Goal: Task Accomplishment & Management: Manage account settings

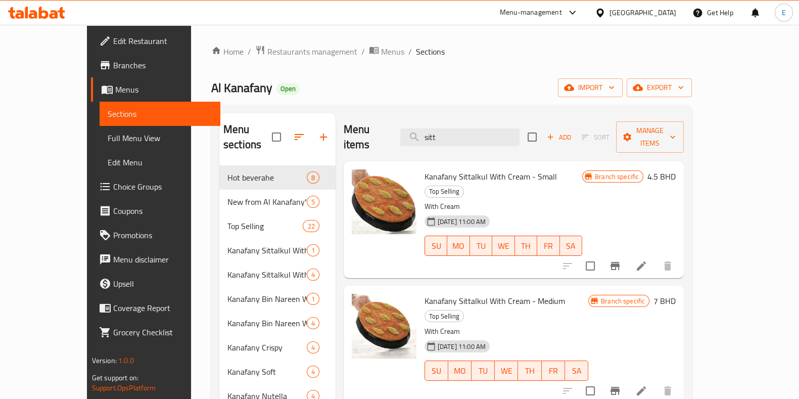
click at [49, 15] on icon at bounding box center [36, 13] width 57 height 12
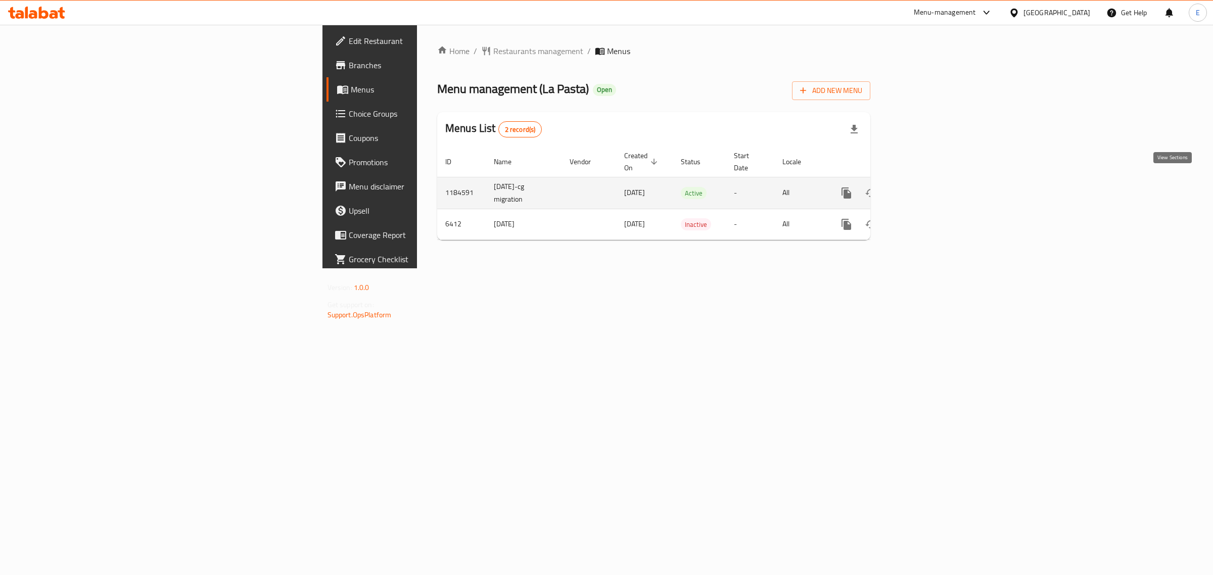
click at [932, 190] on link "enhanced table" at bounding box center [919, 193] width 24 height 24
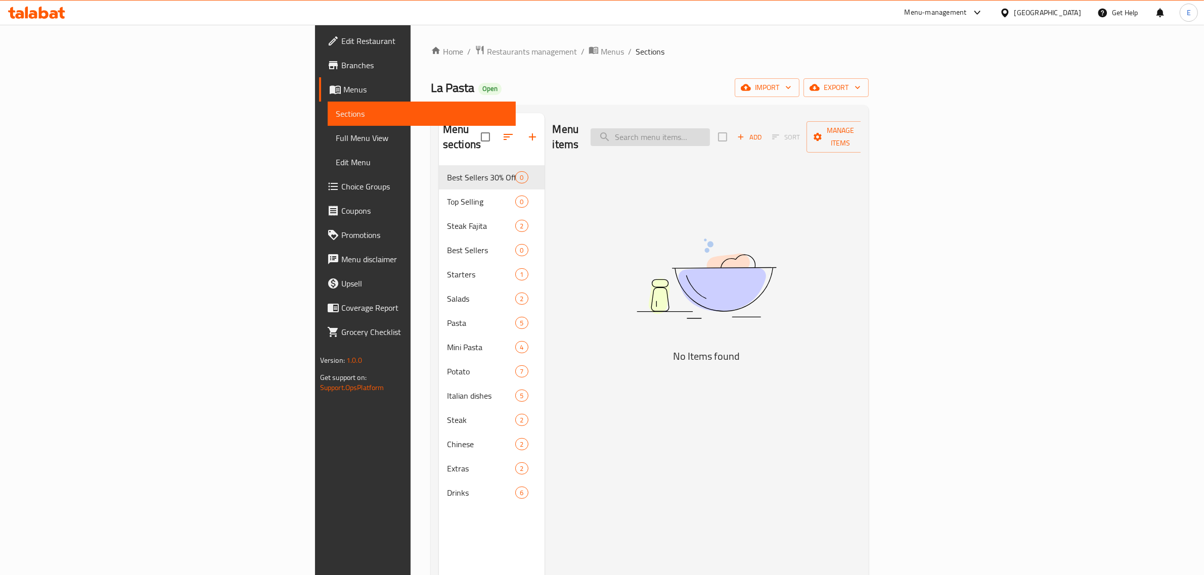
click at [710, 128] on input "search" at bounding box center [649, 137] width 119 height 18
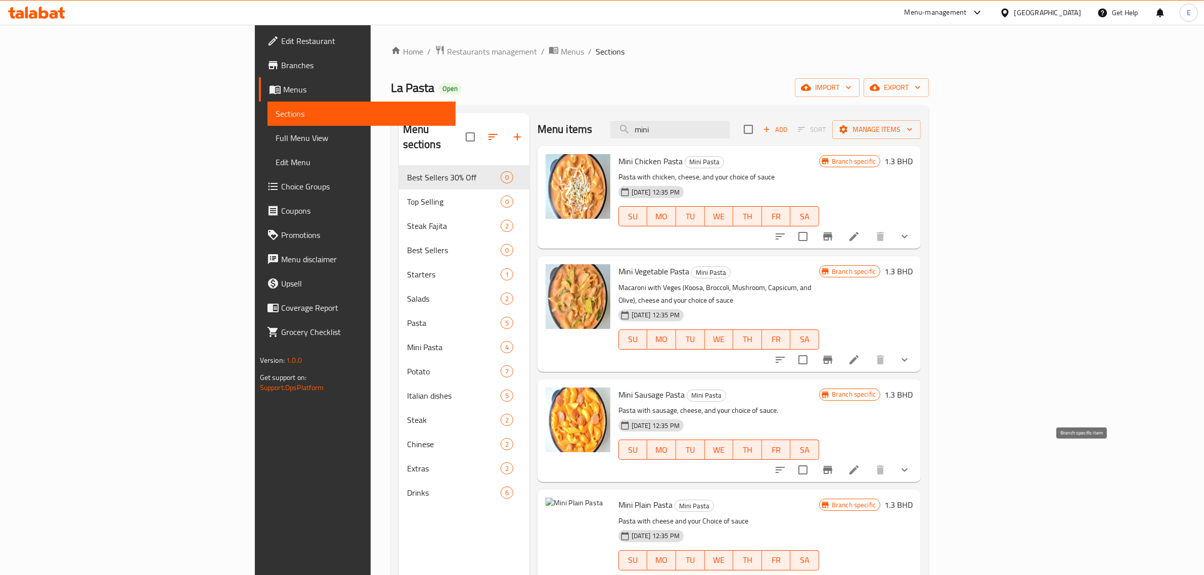
type input "mini"
click at [834, 464] on icon "Branch-specific-item" at bounding box center [827, 470] width 12 height 12
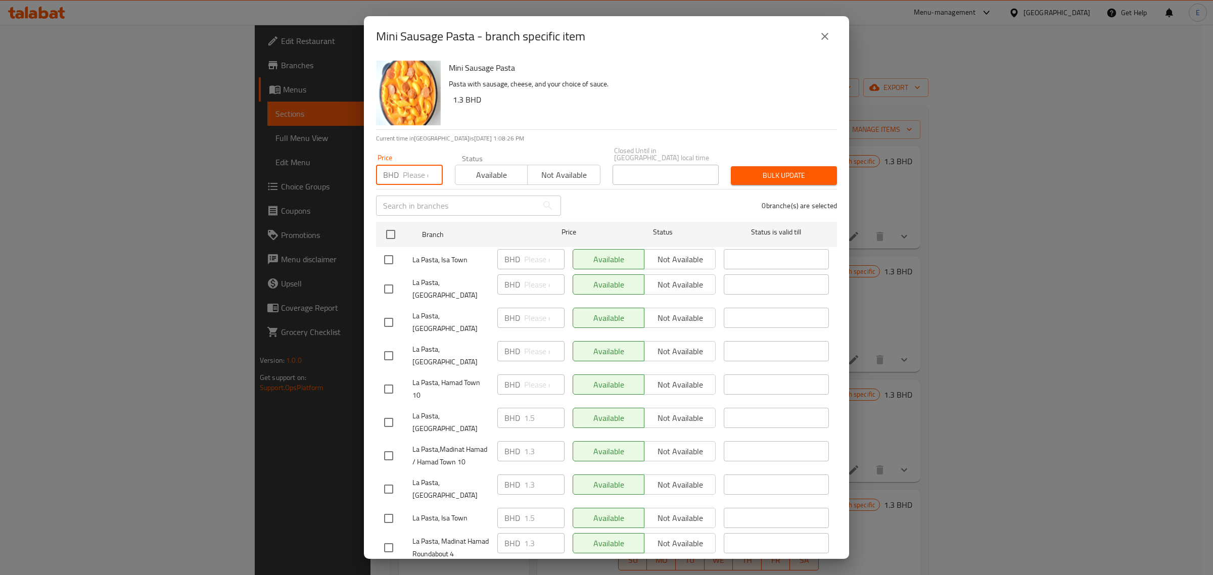
click at [408, 177] on input "number" at bounding box center [423, 175] width 40 height 20
type input "1.5"
click at [384, 238] on input "checkbox" at bounding box center [390, 234] width 21 height 21
checkbox input "true"
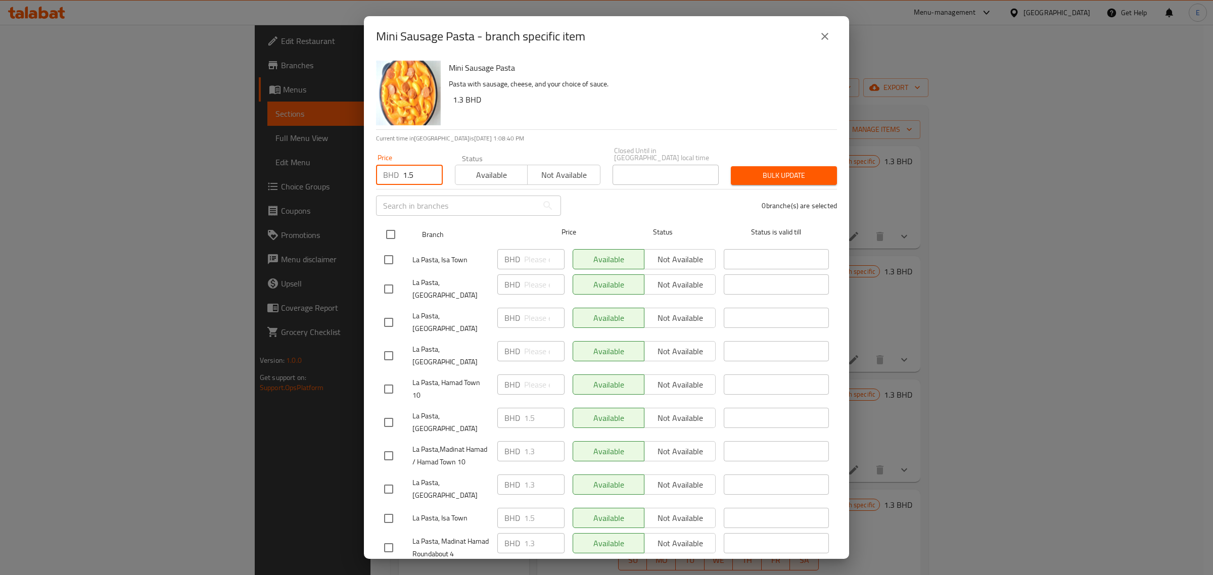
checkbox input "true"
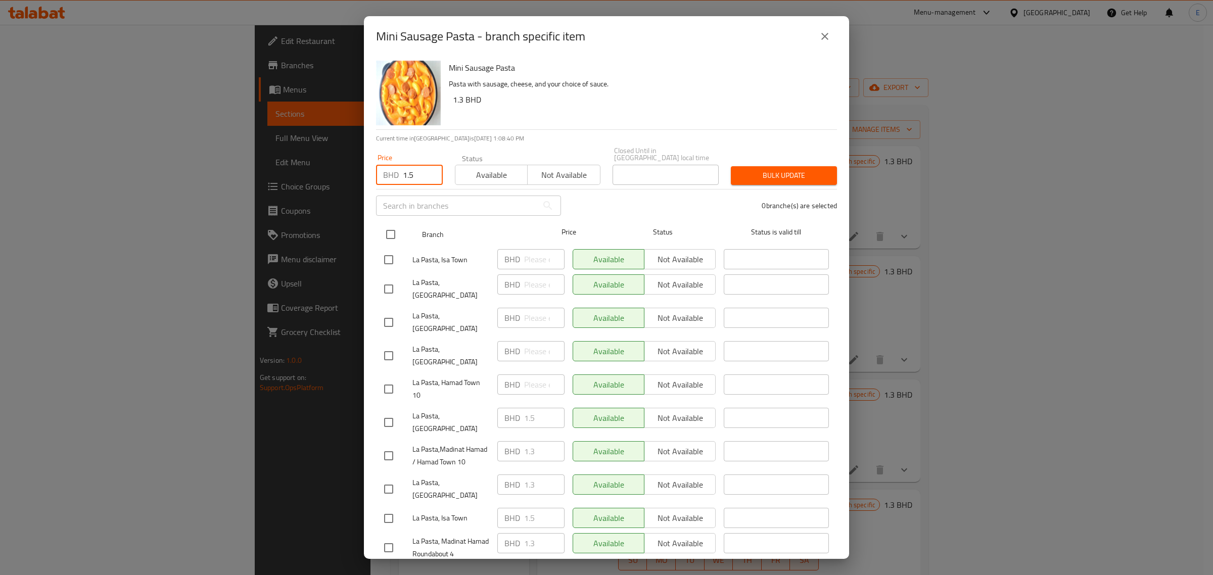
checkbox input "true"
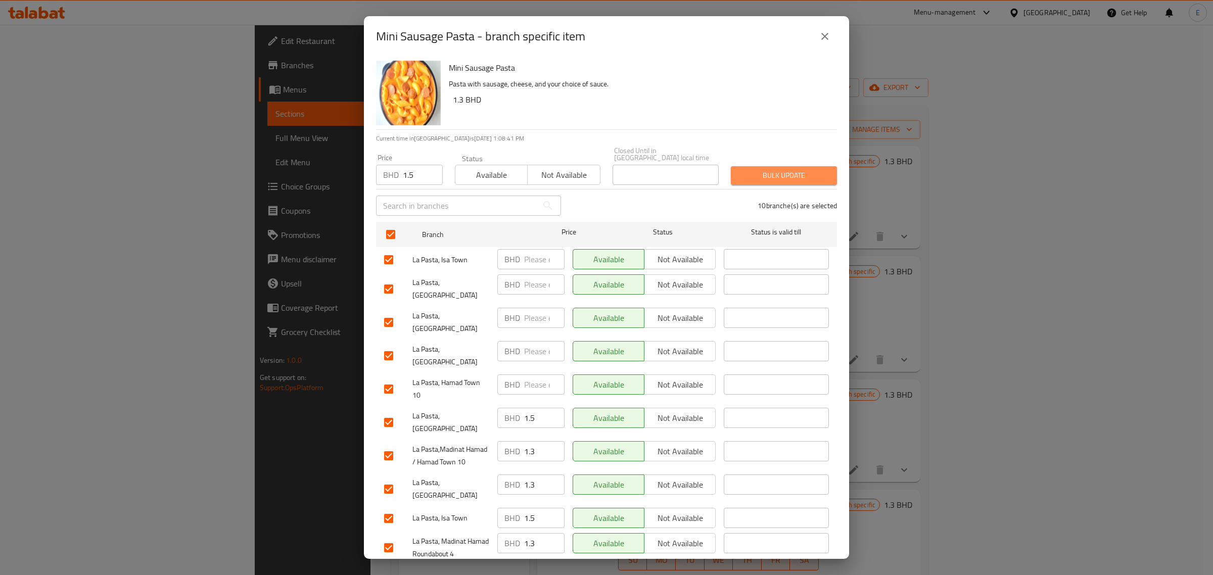
click at [777, 180] on span "Bulk update" at bounding box center [784, 175] width 90 height 13
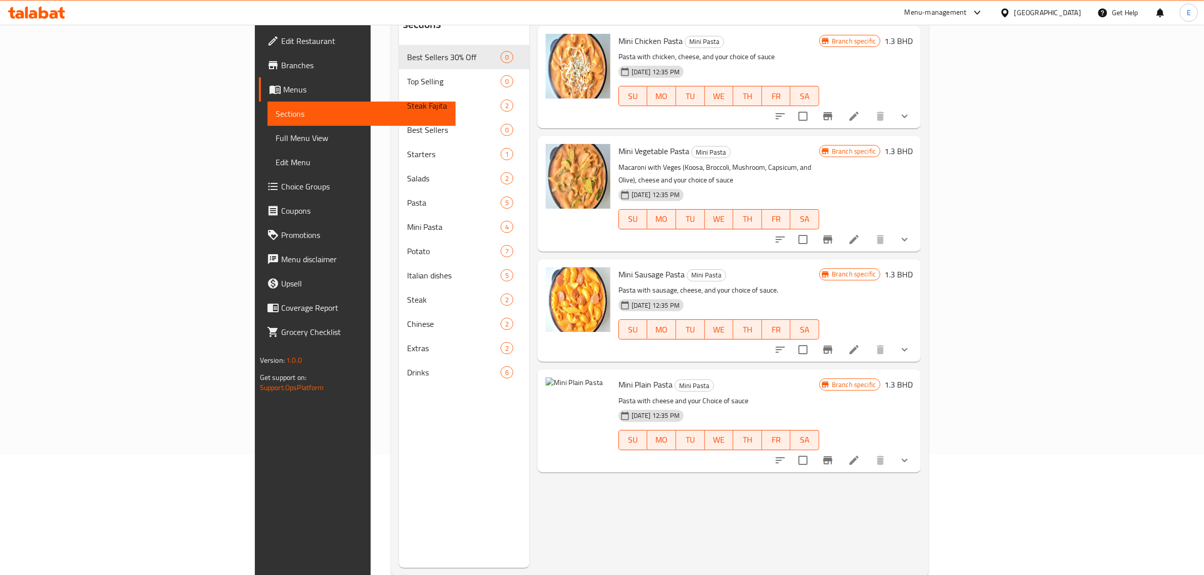
scroll to position [126, 0]
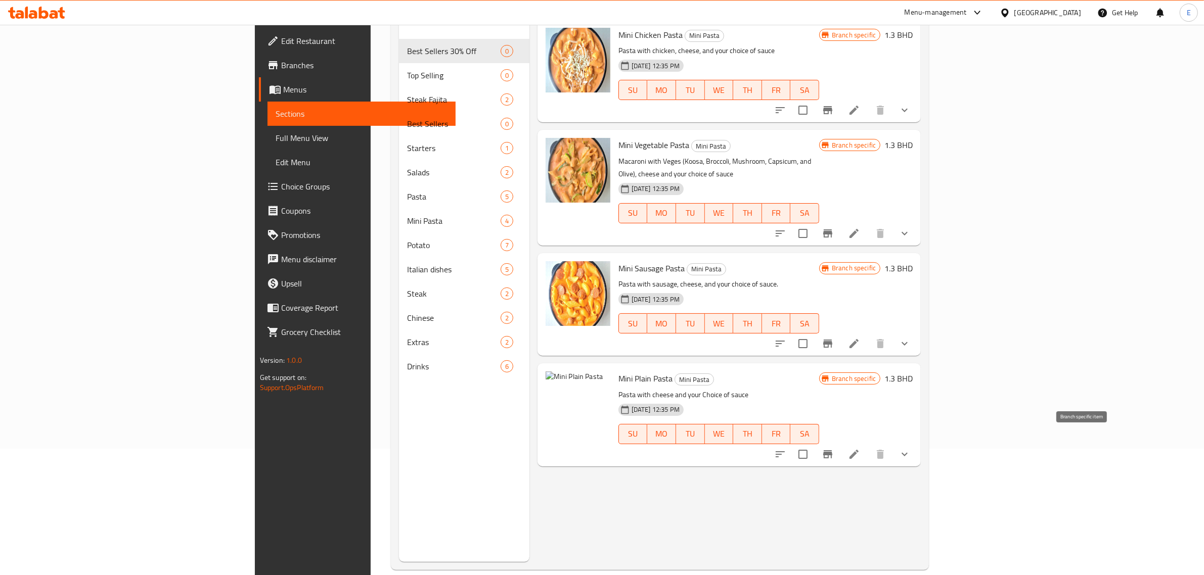
click at [834, 448] on icon "Branch-specific-item" at bounding box center [827, 454] width 12 height 12
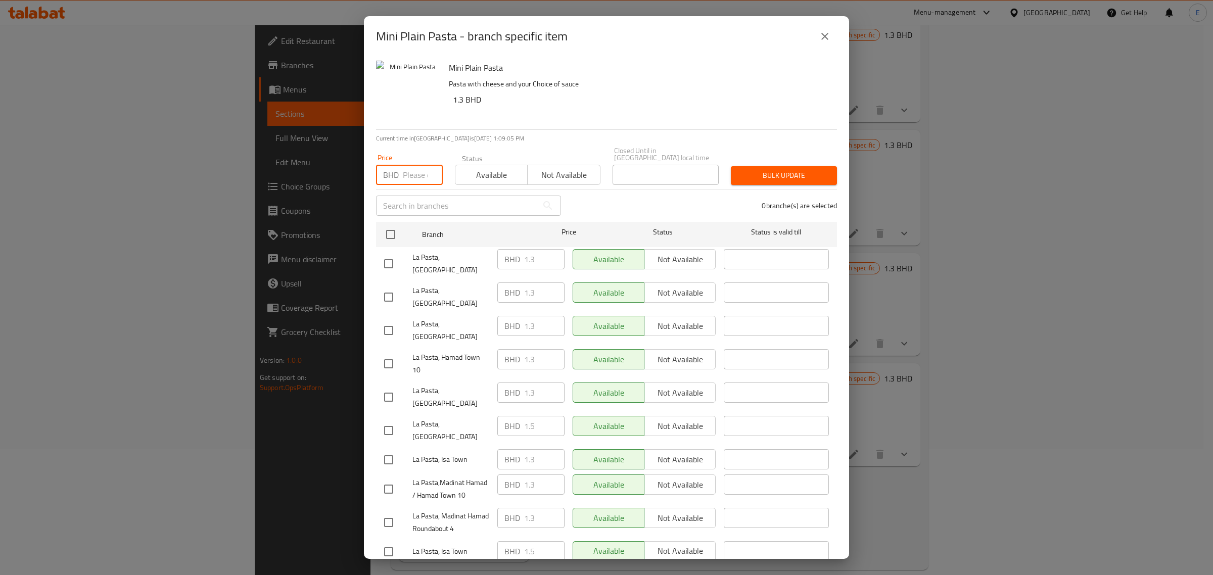
drag, startPoint x: 417, startPoint y: 181, endPoint x: 329, endPoint y: 301, distance: 149.3
click at [417, 182] on input "number" at bounding box center [423, 175] width 40 height 20
type input "1.5"
click at [398, 230] on input "checkbox" at bounding box center [390, 234] width 21 height 21
checkbox input "true"
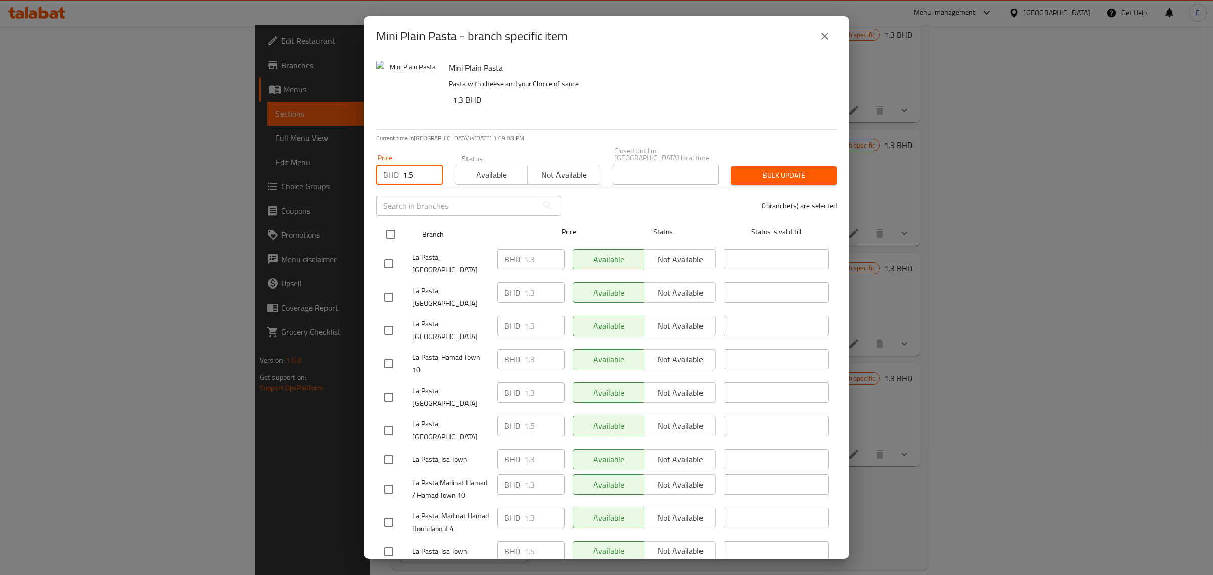
checkbox input "true"
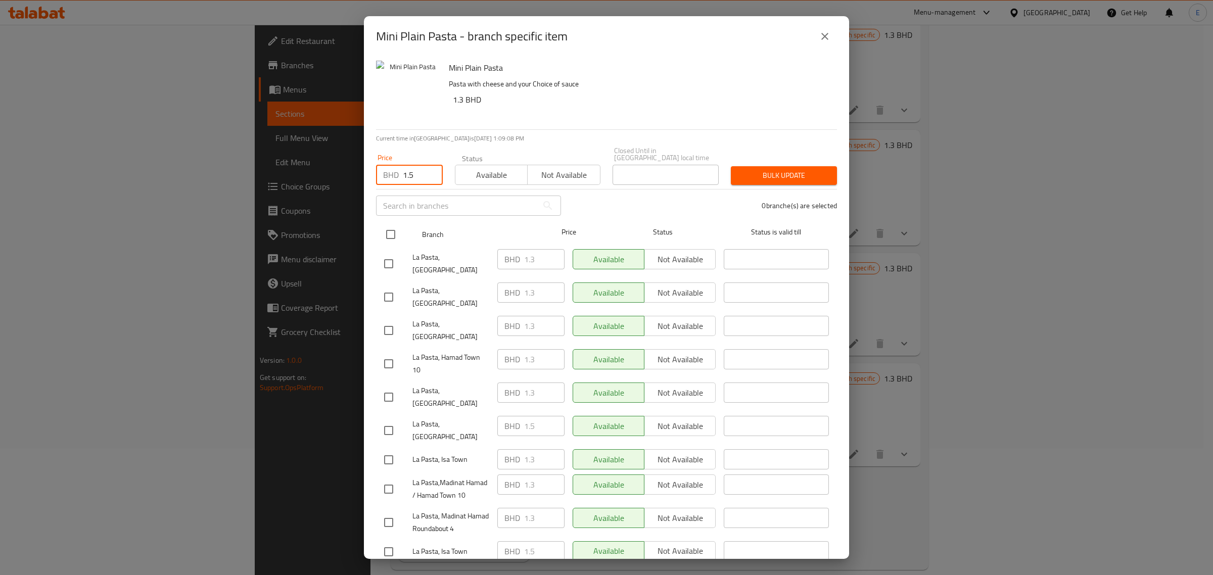
checkbox input "true"
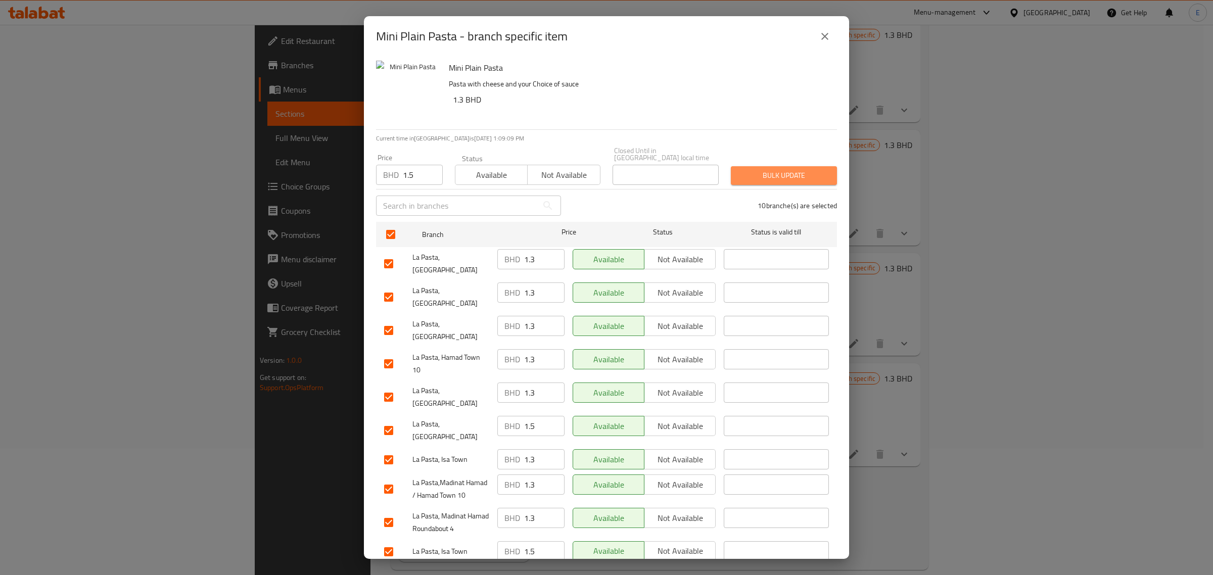
click at [785, 183] on button "Bulk update" at bounding box center [784, 175] width 106 height 19
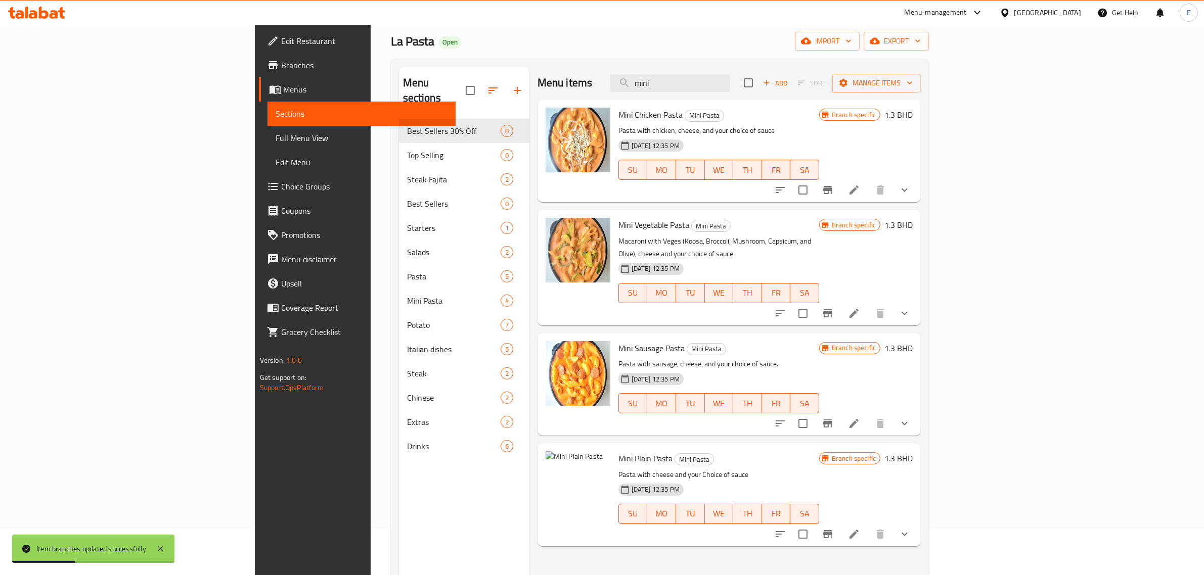
scroll to position [0, 0]
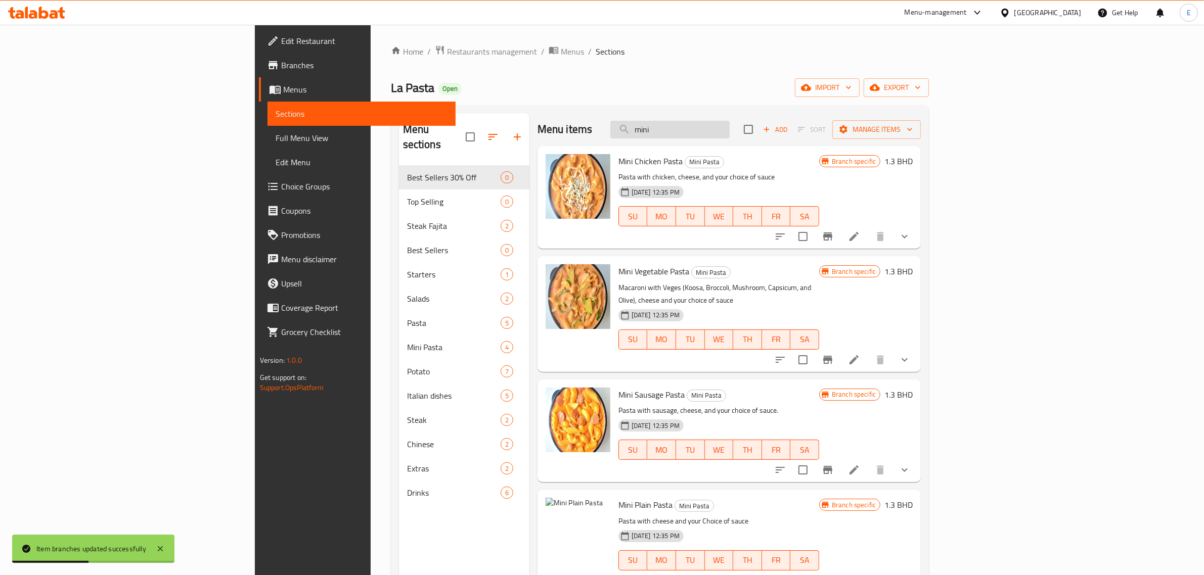
drag, startPoint x: 771, startPoint y: 141, endPoint x: 761, endPoint y: 137, distance: 11.2
click at [762, 137] on div "Menu items mini Add Sort Manage items" at bounding box center [728, 129] width 383 height 33
drag, startPoint x: 676, startPoint y: 125, endPoint x: 659, endPoint y: 120, distance: 17.9
click at [649, 120] on div "Menu items mini Add Sort Manage items" at bounding box center [728, 129] width 383 height 33
paste input "Mixed Noodles"
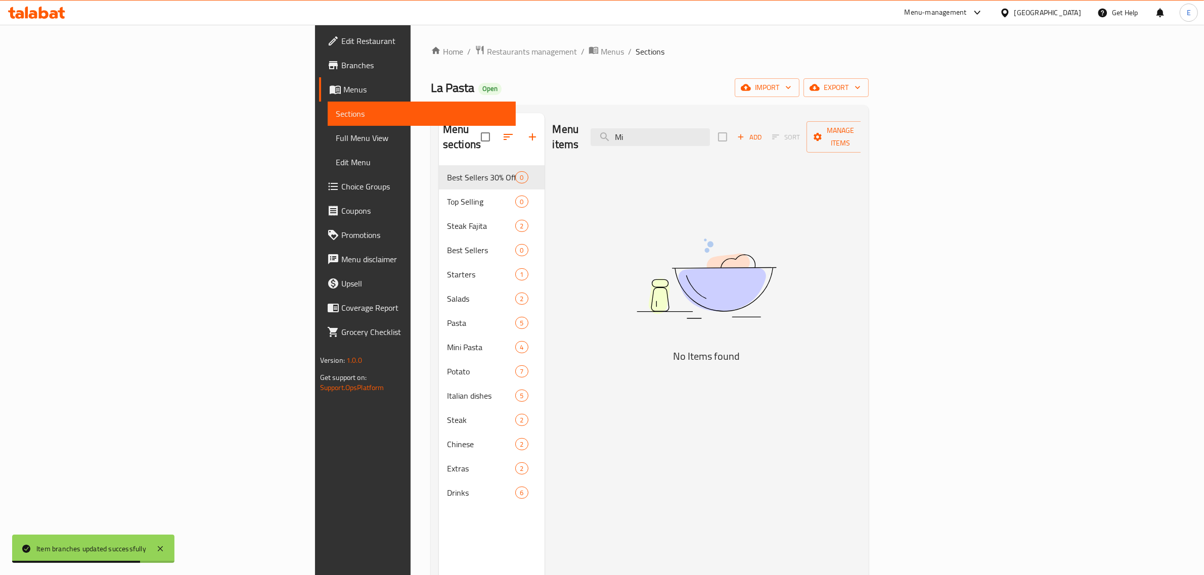
type input "M"
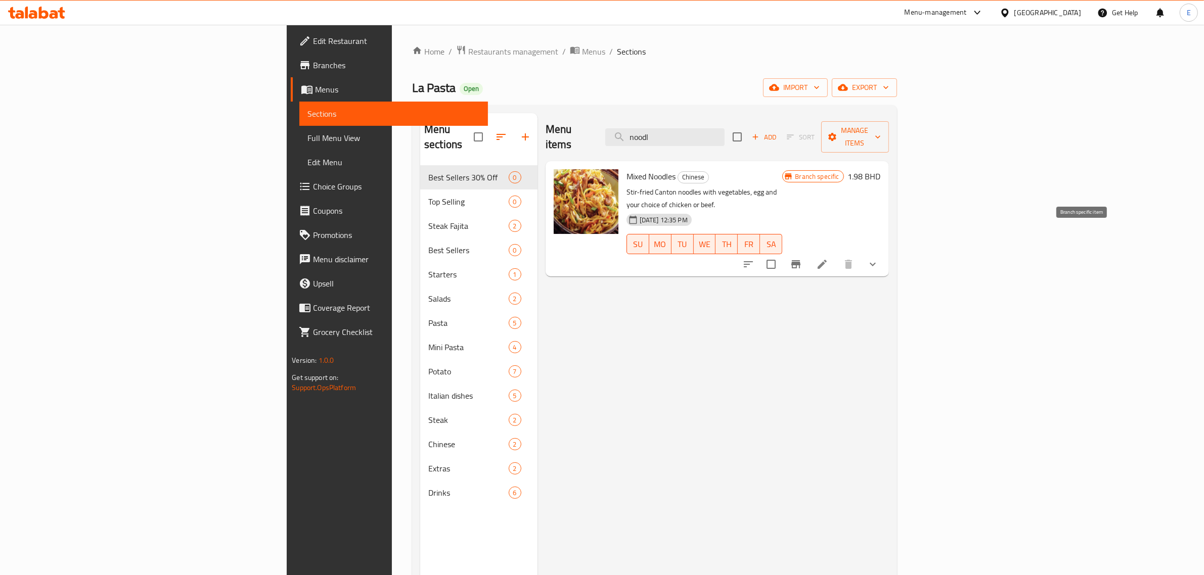
type input "noodl"
click at [802, 258] on icon "Branch-specific-item" at bounding box center [796, 264] width 12 height 12
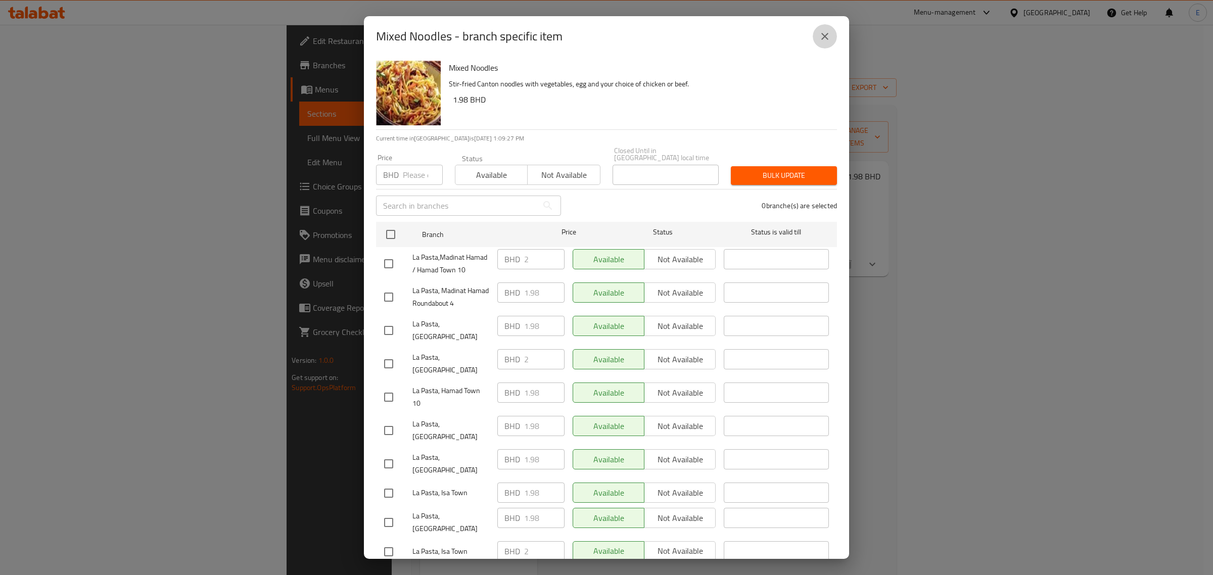
click at [835, 46] on button "close" at bounding box center [825, 36] width 24 height 24
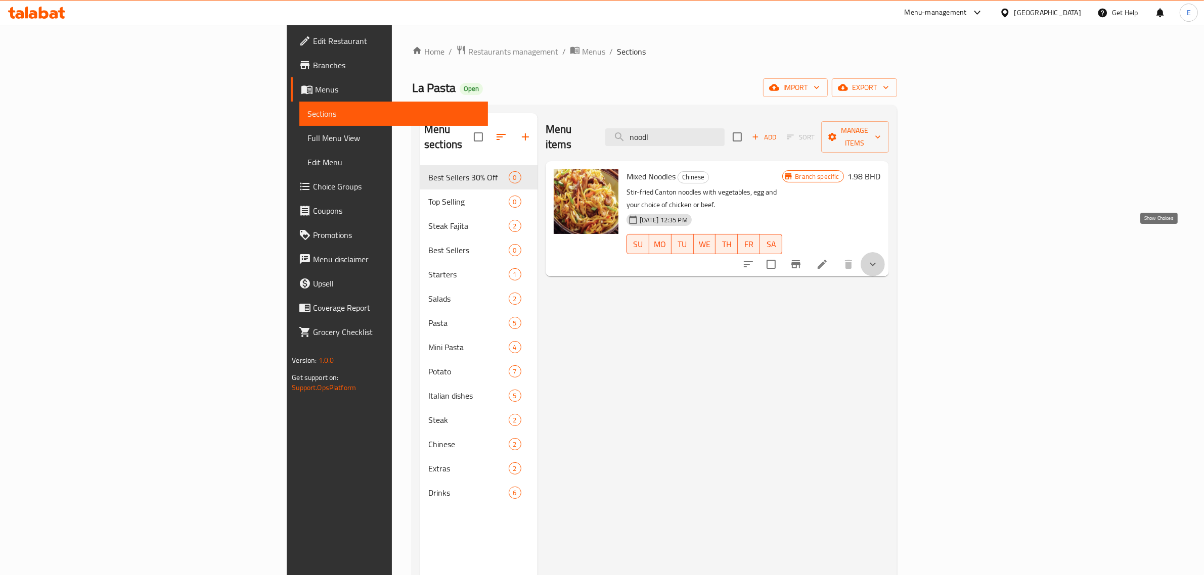
drag, startPoint x: 1158, startPoint y: 235, endPoint x: 1150, endPoint y: 237, distance: 7.7
click at [879, 258] on icon "show more" at bounding box center [872, 264] width 12 height 12
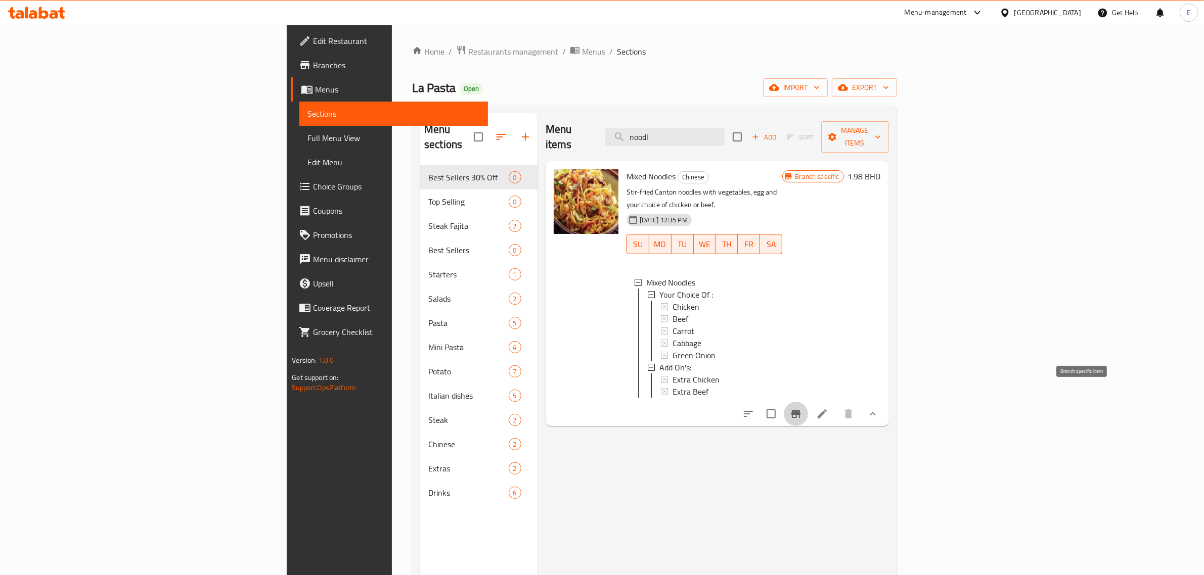
click at [800, 410] on icon "Branch-specific-item" at bounding box center [795, 414] width 9 height 8
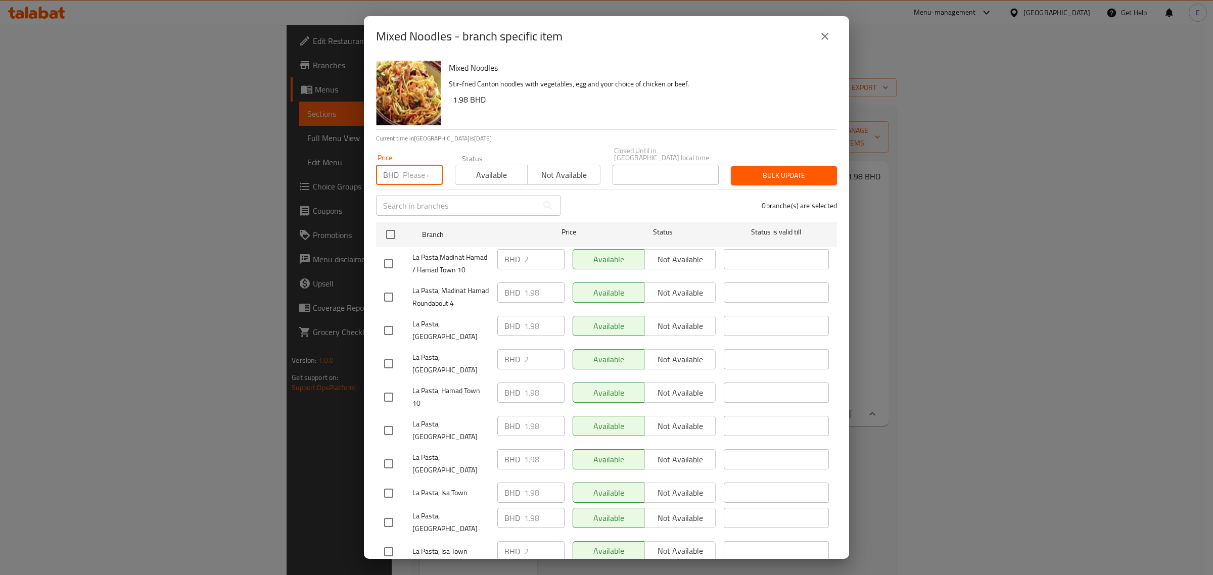
click at [410, 171] on input "number" at bounding box center [423, 175] width 40 height 20
type input "2"
click at [396, 233] on input "checkbox" at bounding box center [390, 234] width 21 height 21
checkbox input "true"
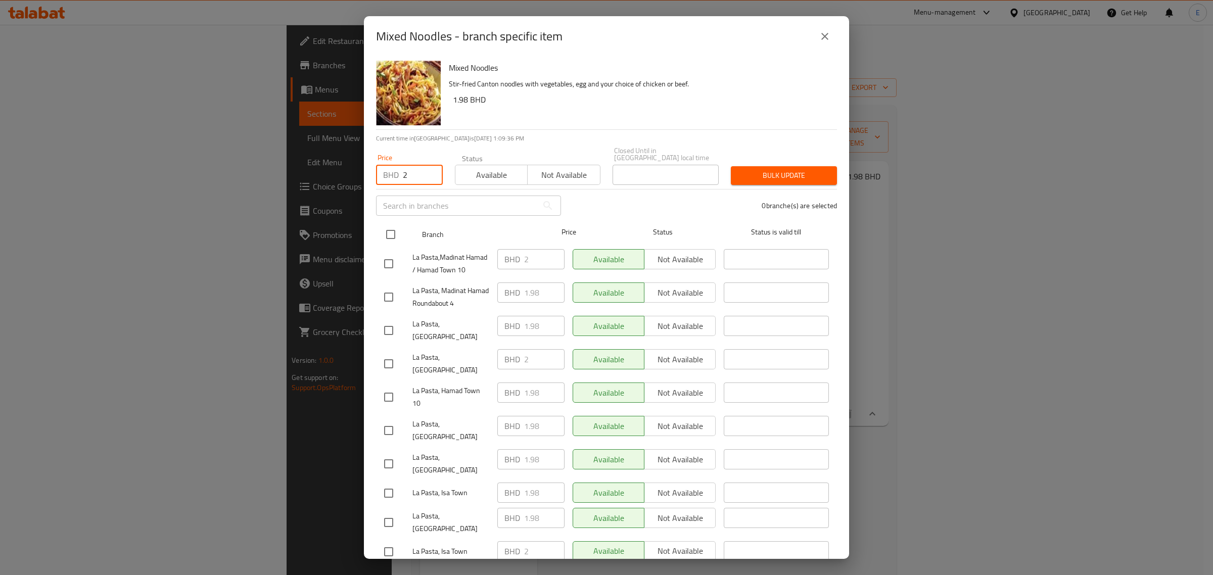
checkbox input "true"
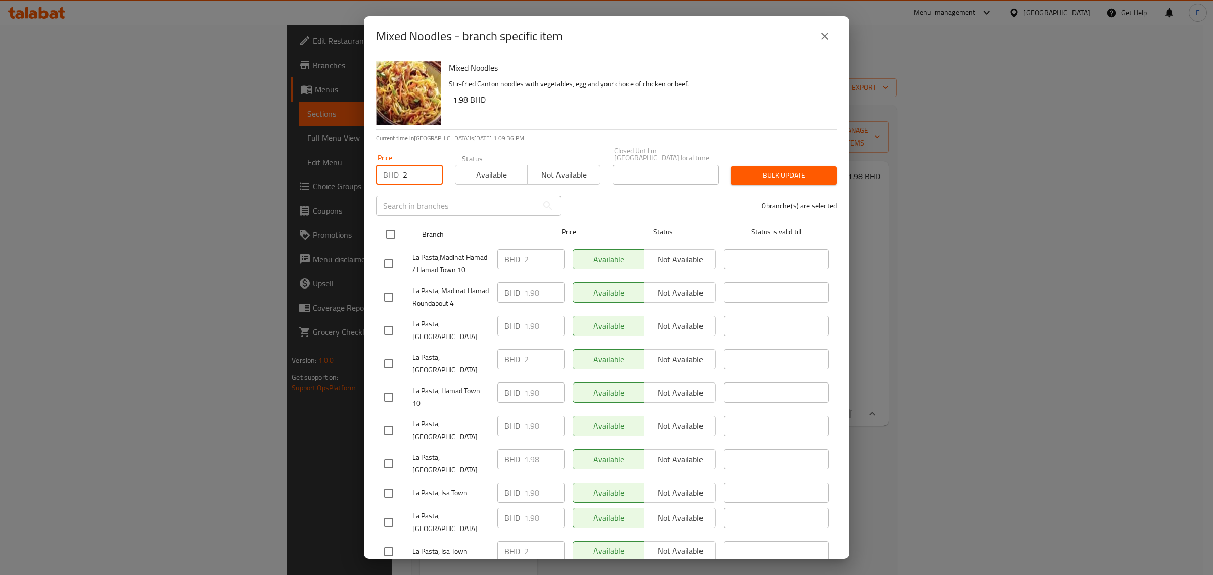
checkbox input "true"
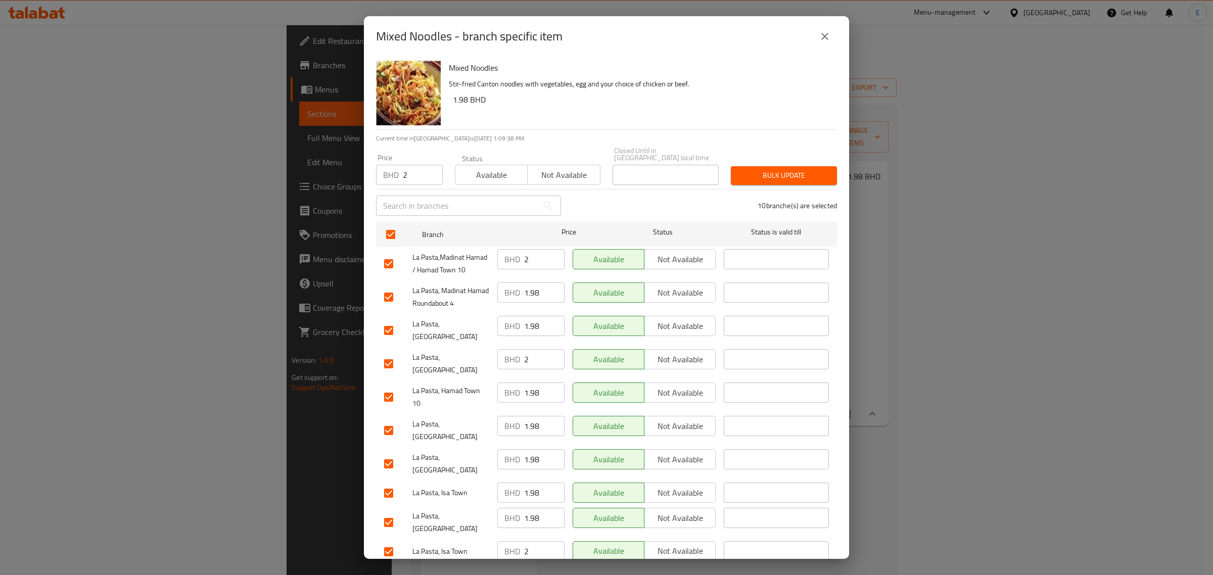
drag, startPoint x: 769, startPoint y: 177, endPoint x: 776, endPoint y: 182, distance: 8.0
click at [769, 178] on span "Bulk update" at bounding box center [784, 175] width 90 height 13
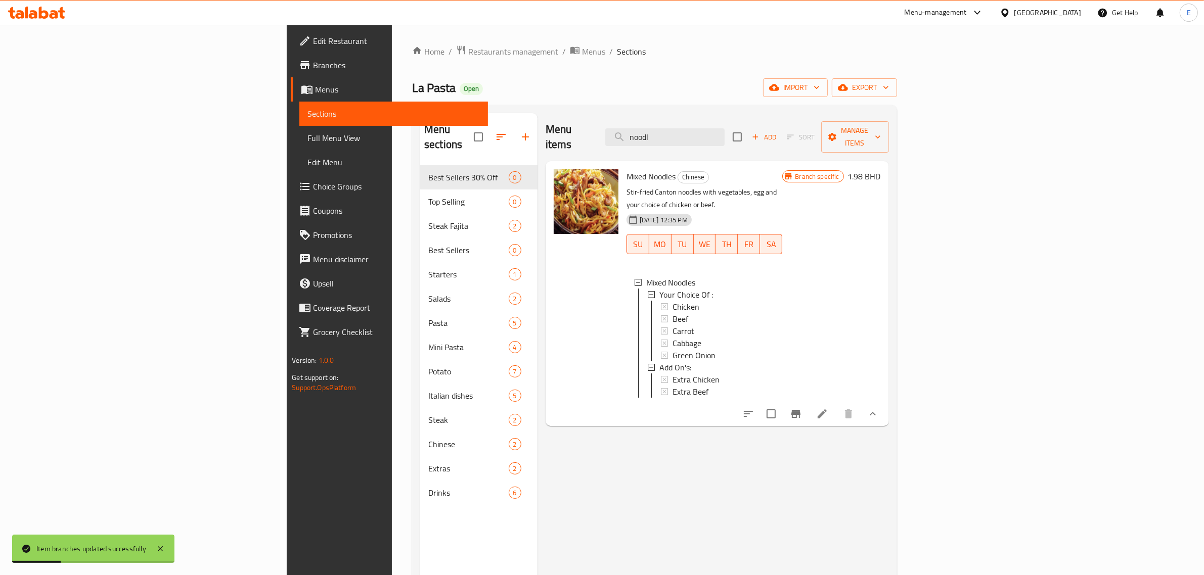
click at [812, 466] on div "Menu items noodl Add Sort Manage items Mixed Noodles Chinese Stir-fried Canton …" at bounding box center [712, 400] width 351 height 575
